Goal: Information Seeking & Learning: Learn about a topic

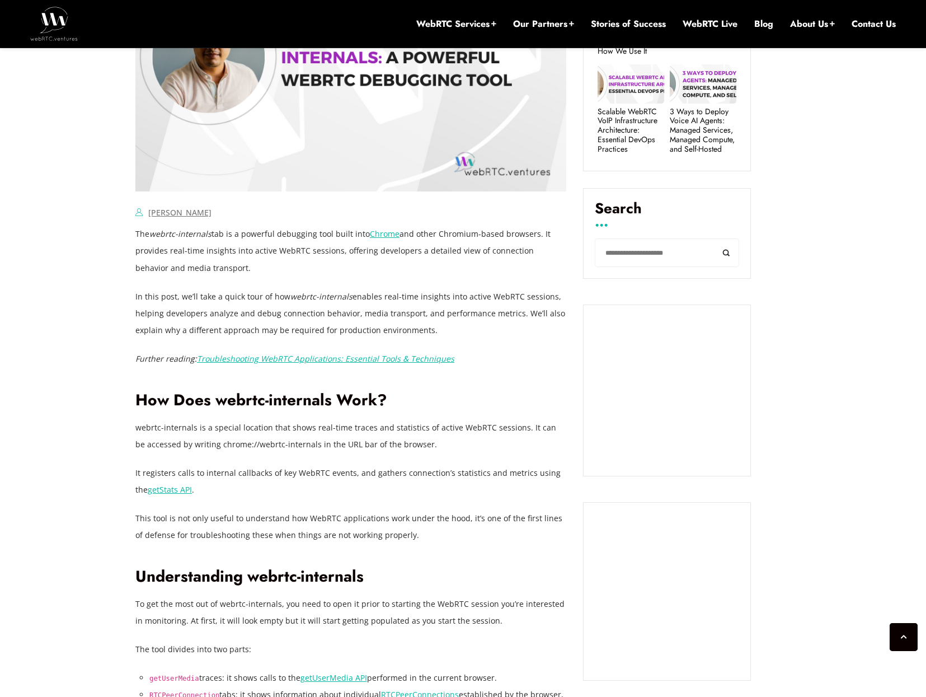
scroll to position [742, 0]
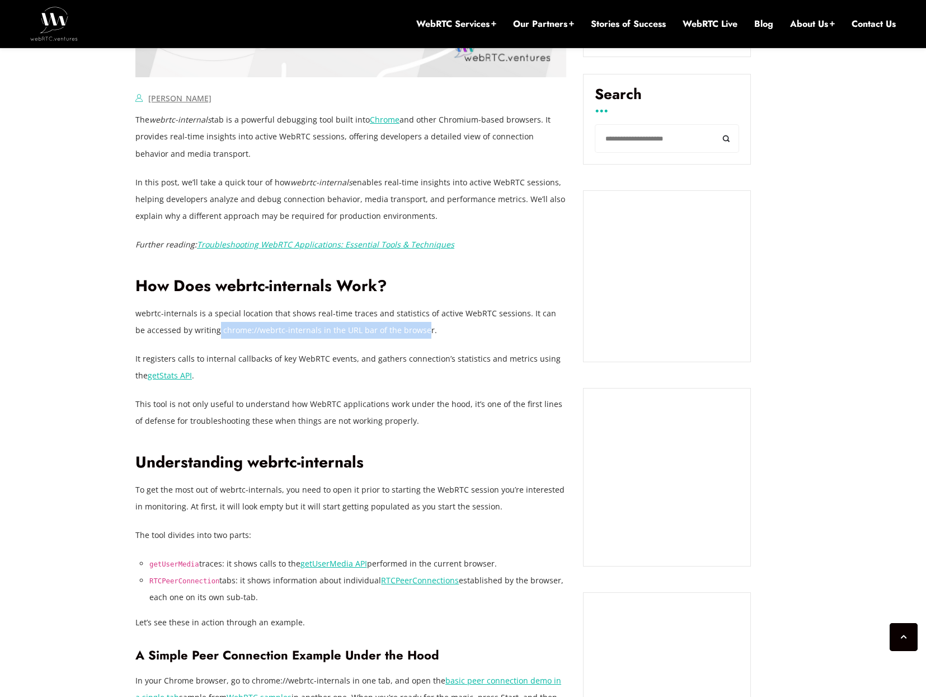
drag, startPoint x: 213, startPoint y: 331, endPoint x: 431, endPoint y: 334, distance: 217.7
click at [421, 334] on p "webrtc-internals is a special location that shows real-time traces and statisti…" at bounding box center [350, 322] width 431 height 34
drag, startPoint x: 431, startPoint y: 334, endPoint x: 410, endPoint y: 339, distance: 21.9
click at [430, 334] on p "webrtc-internals is a special location that shows real-time traces and statisti…" at bounding box center [350, 322] width 431 height 34
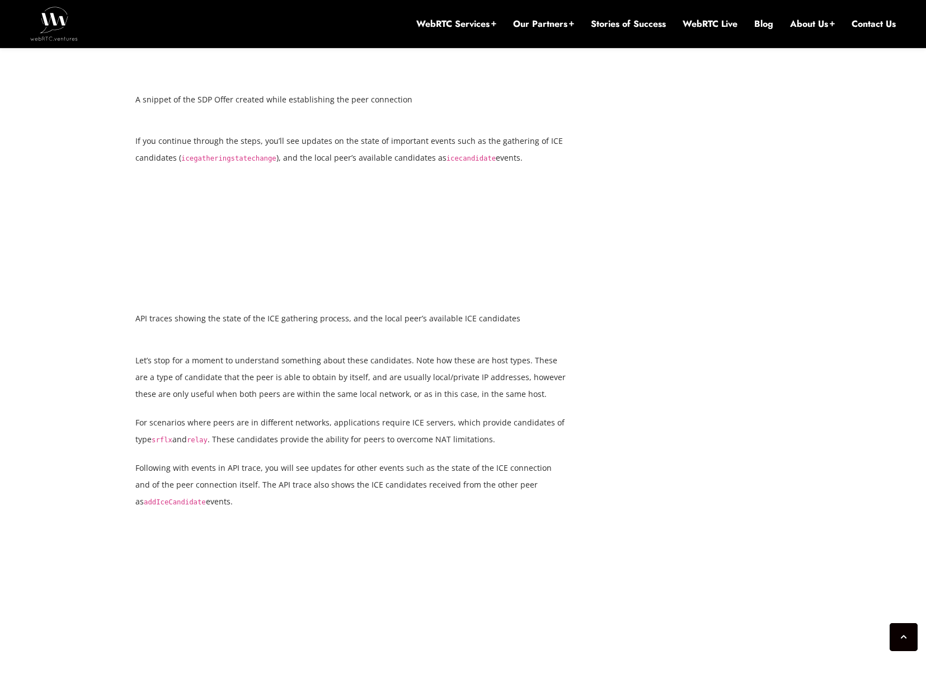
scroll to position [3825, 0]
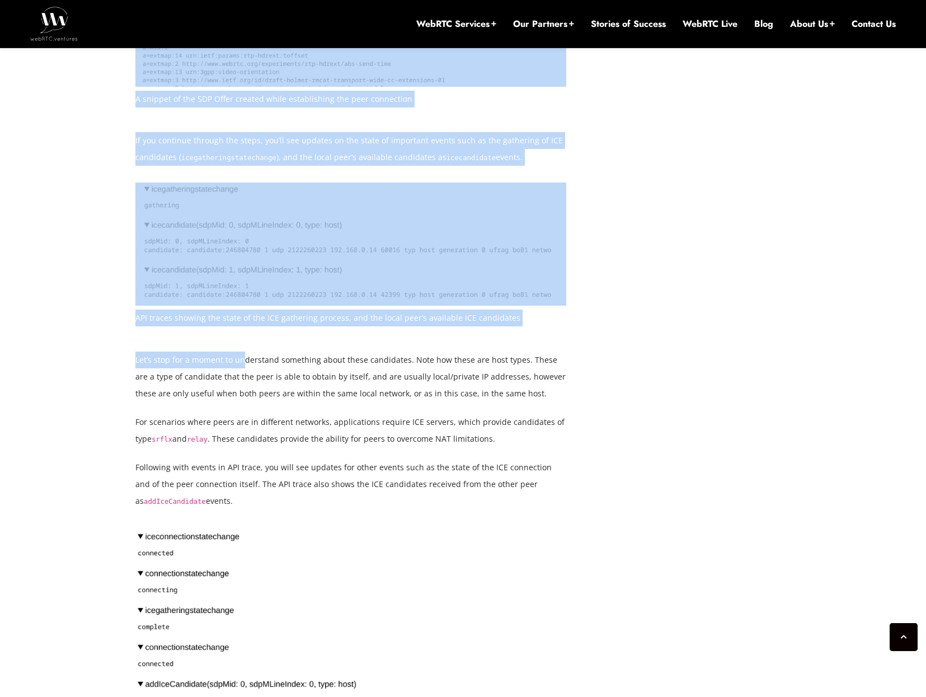
drag, startPoint x: 244, startPoint y: 359, endPoint x: 641, endPoint y: 391, distance: 398.1
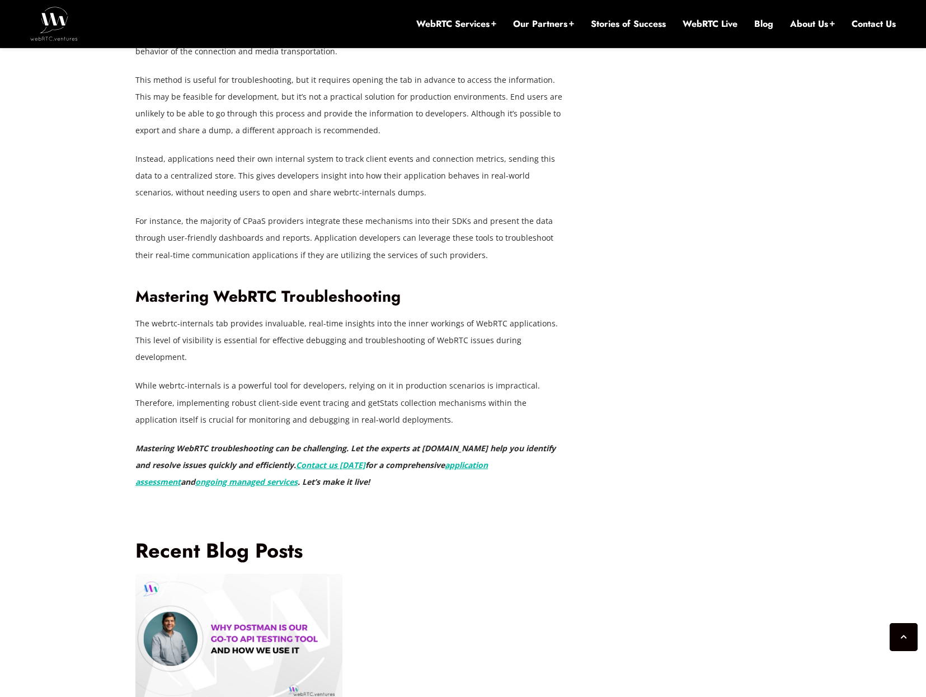
scroll to position [8718, 0]
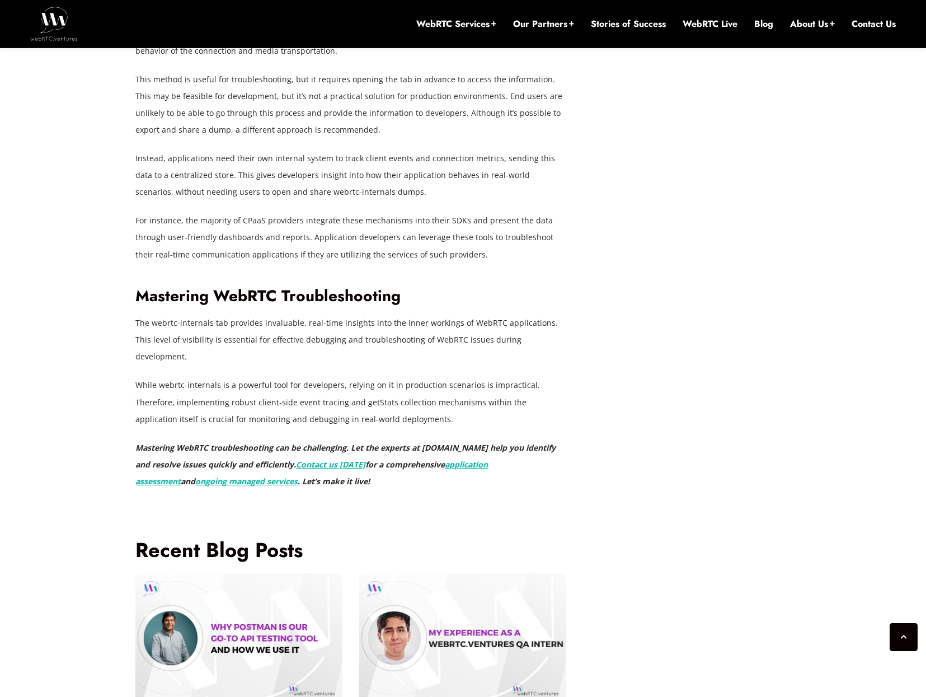
click at [338, 383] on p "While webrtc-internals is a powerful tool for developers, relying on it in prod…" at bounding box center [350, 402] width 431 height 50
copy p "getStats"
click at [502, 379] on p "While webrtc-internals is a powerful tool for developers, relying on it in prod…" at bounding box center [350, 402] width 431 height 50
